Goal: Information Seeking & Learning: Understand process/instructions

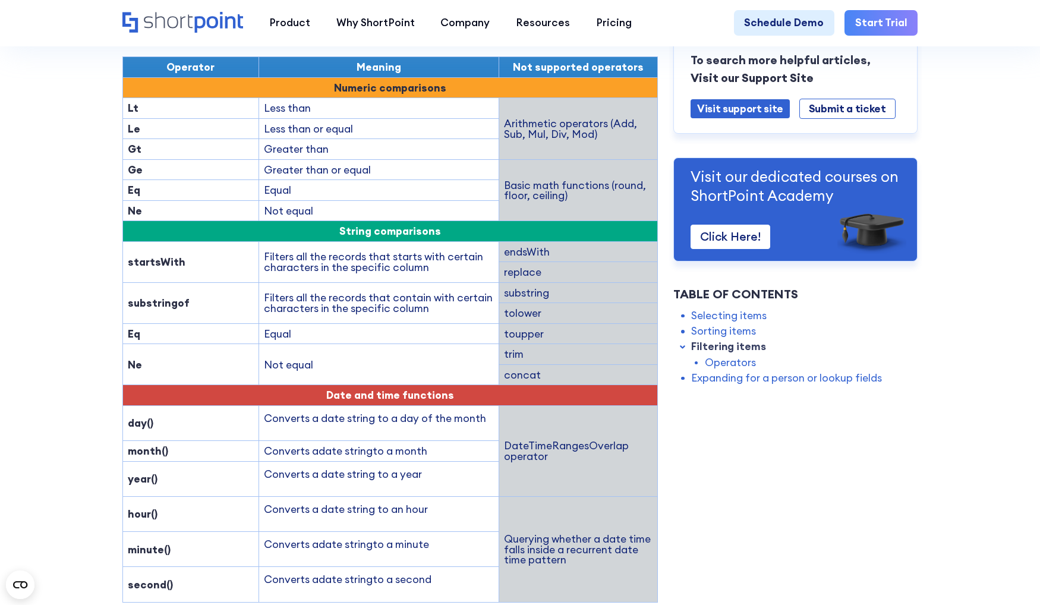
scroll to position [1586, 0]
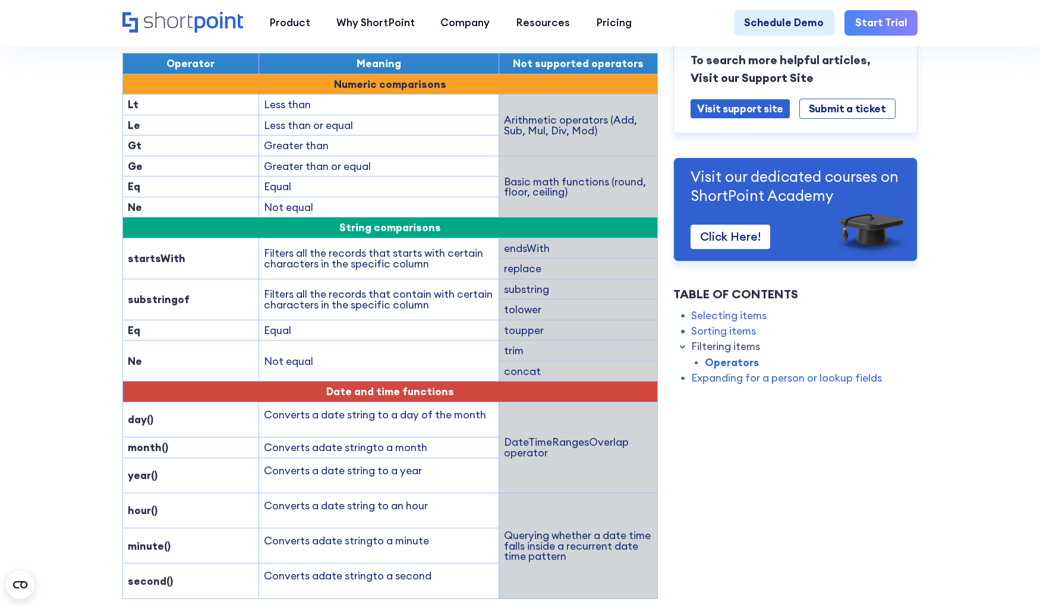
click at [391, 302] on td "Filters all the records that contain with certain characters in the specific co…" at bounding box center [378, 299] width 240 height 41
click at [382, 295] on td "Filters all the records that contain with certain characters in the specific co…" at bounding box center [378, 299] width 240 height 41
click at [122, 251] on td "startsWith" at bounding box center [190, 258] width 136 height 41
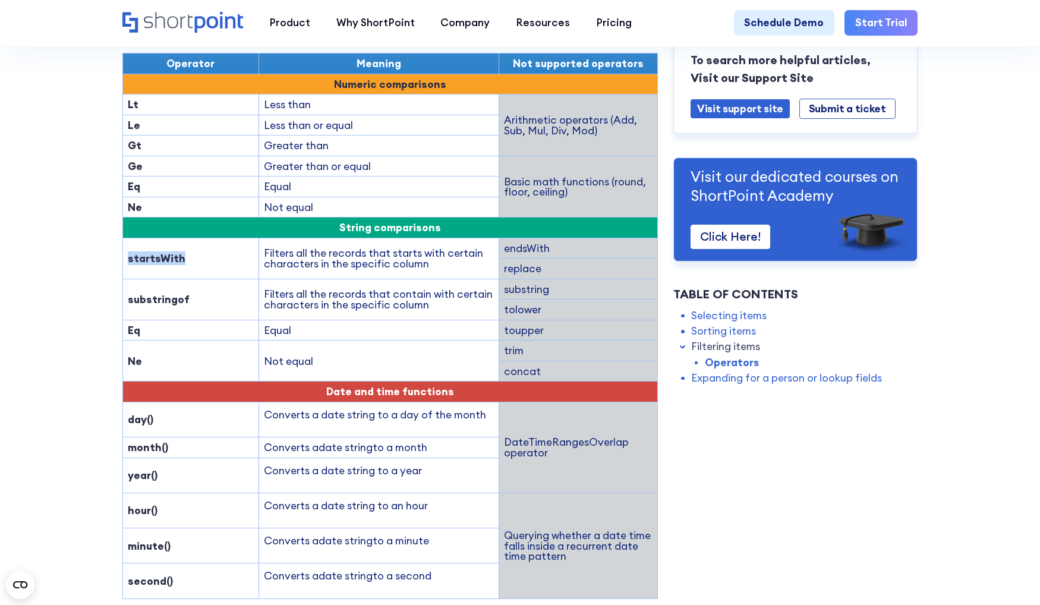
click at [122, 251] on td "startsWith" at bounding box center [190, 258] width 136 height 41
click at [164, 334] on td "Eq" at bounding box center [190, 330] width 136 height 21
click at [164, 369] on td "Ne" at bounding box center [190, 360] width 136 height 41
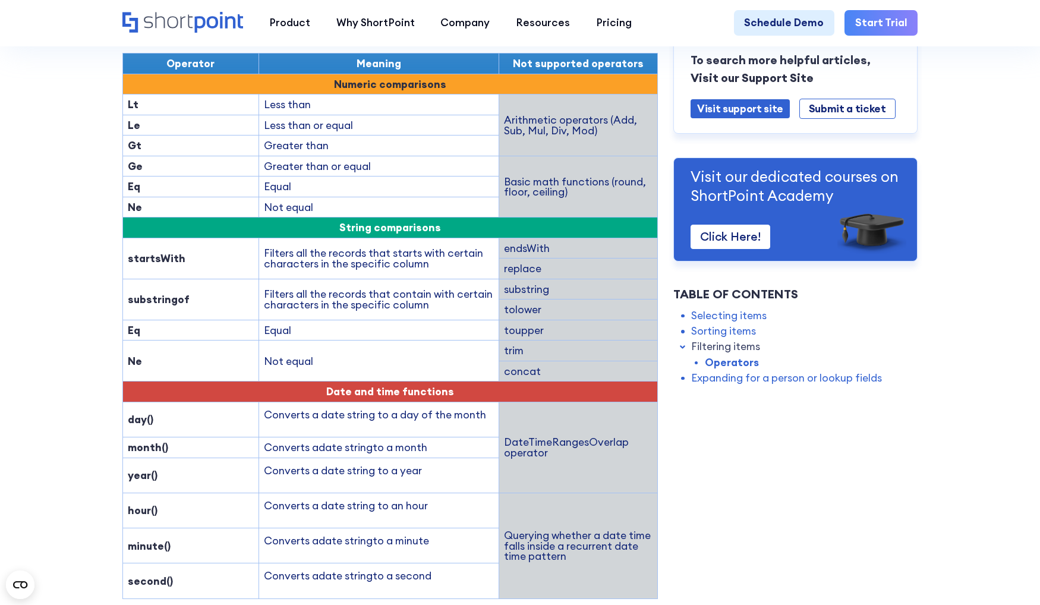
click at [178, 254] on td "startsWith" at bounding box center [190, 258] width 136 height 41
copy strong "startsWith"
click at [159, 257] on strong "startsWith" at bounding box center [157, 258] width 58 height 14
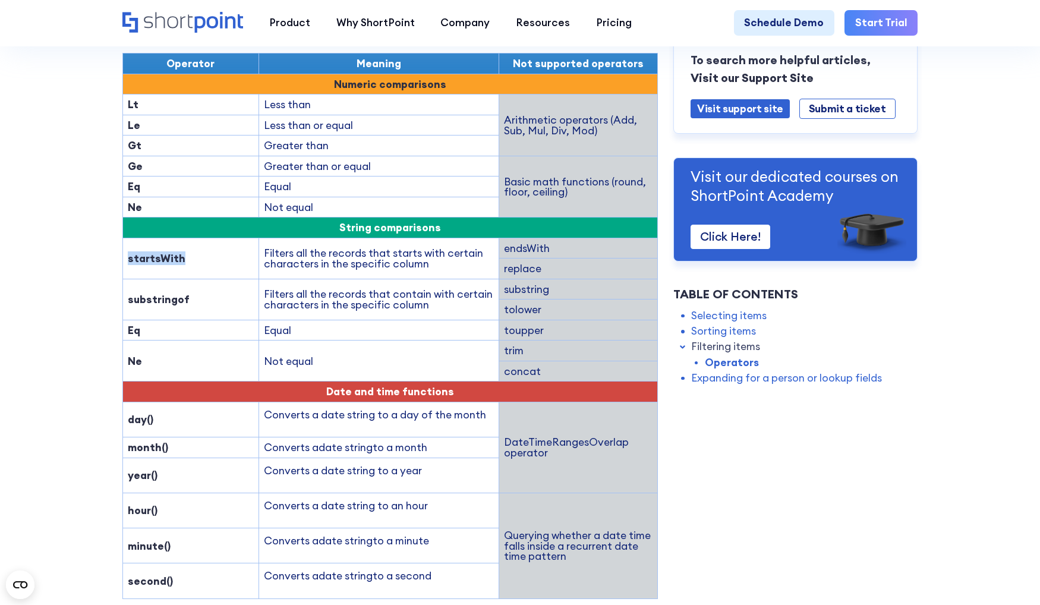
click at [159, 257] on strong "startsWith" at bounding box center [157, 258] width 58 height 14
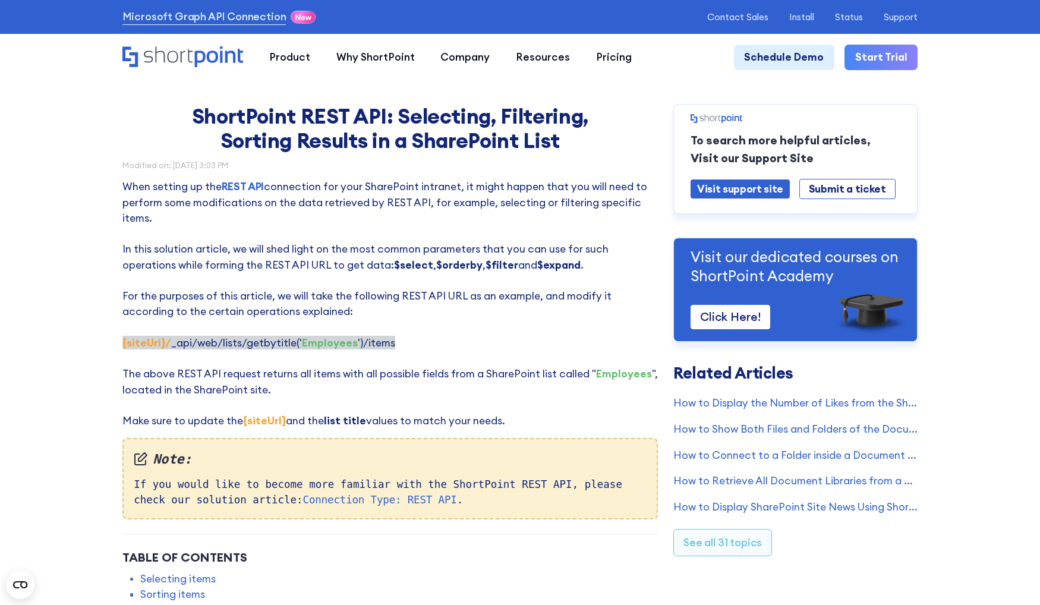
click at [460, 248] on p "When setting up the REST API connection for your SharePoint intranet, it might …" at bounding box center [389, 304] width 535 height 250
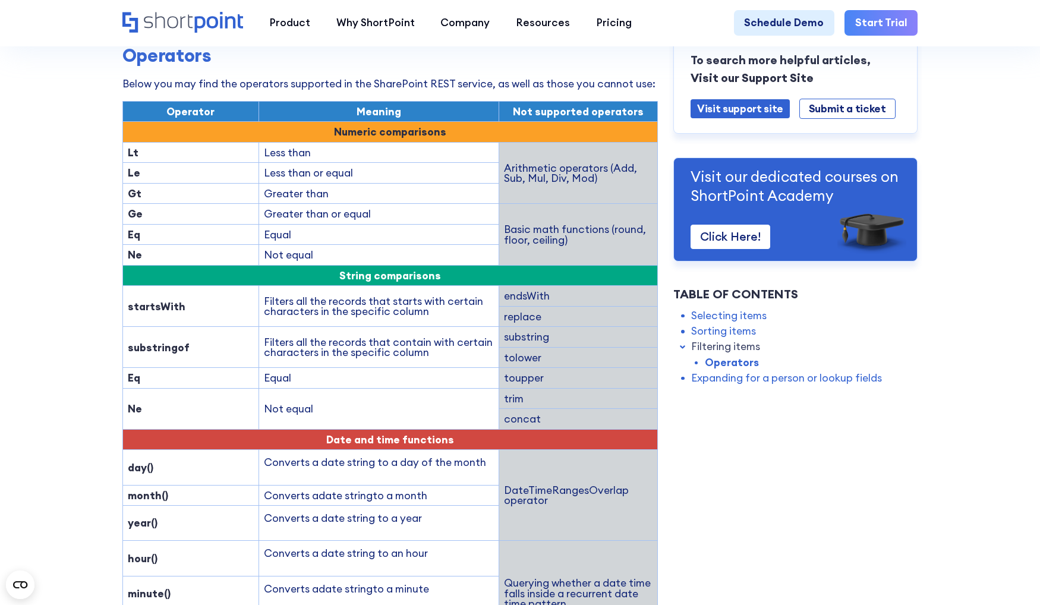
scroll to position [2085, 0]
